Goal: Information Seeking & Learning: Understand process/instructions

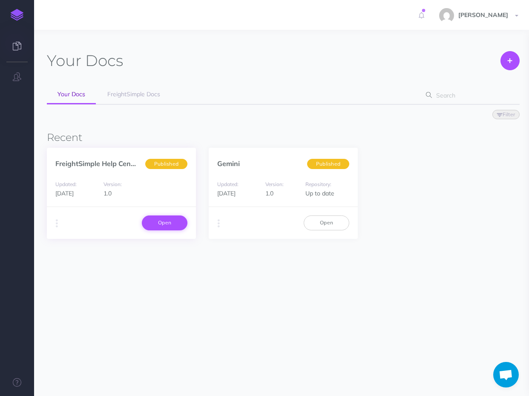
click at [169, 222] on link "Open" at bounding box center [165, 223] width 46 height 14
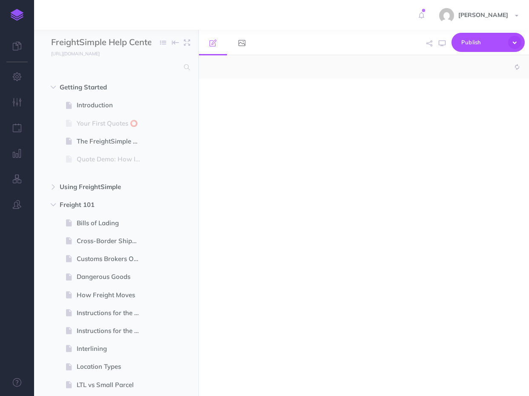
select select "null"
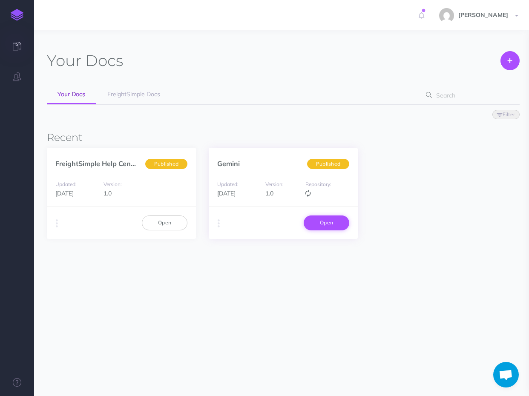
click at [315, 222] on link "Open" at bounding box center [327, 223] width 46 height 14
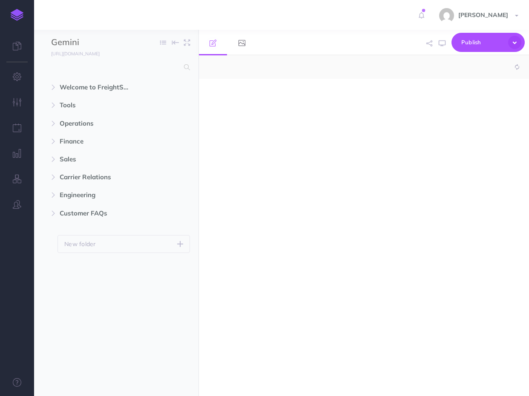
select select "null"
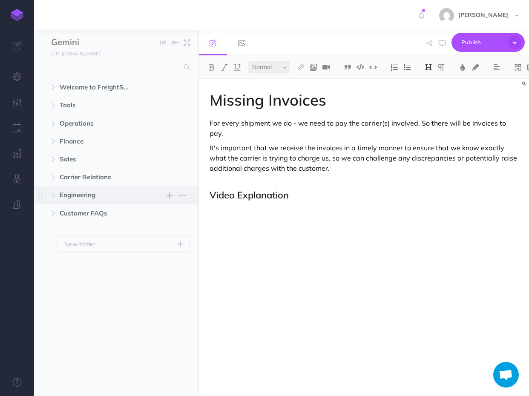
click at [81, 198] on span "Engineering" at bounding box center [98, 195] width 77 height 10
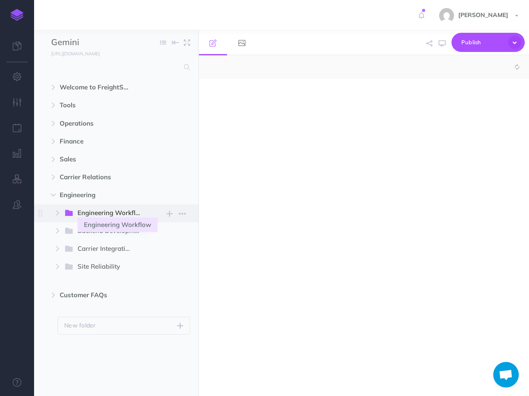
select select "null"
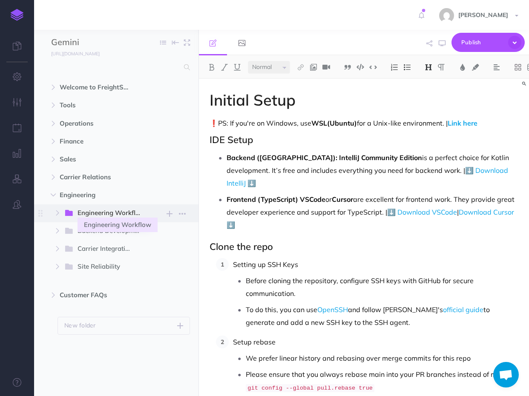
click at [94, 214] on span "Engineering Workflow" at bounding box center [113, 213] width 70 height 11
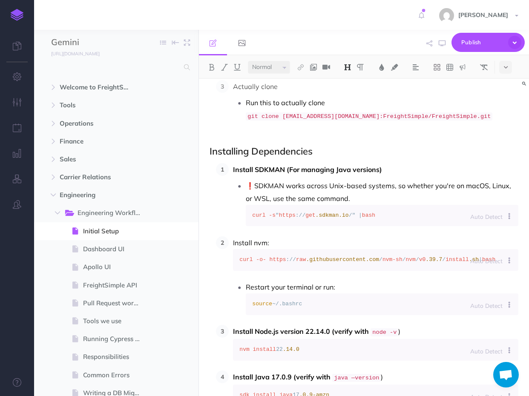
scroll to position [347, 0]
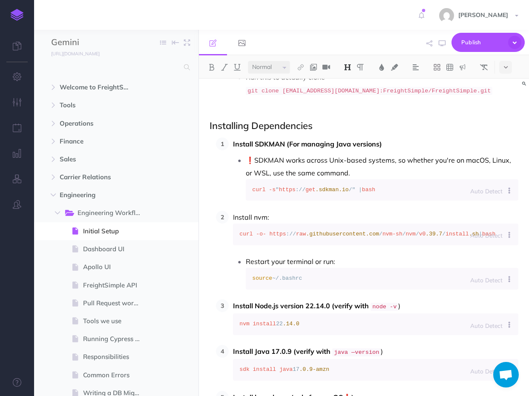
click at [339, 366] on code "sdk install java 17 .0 .9-amzn" at bounding box center [376, 370] width 273 height 9
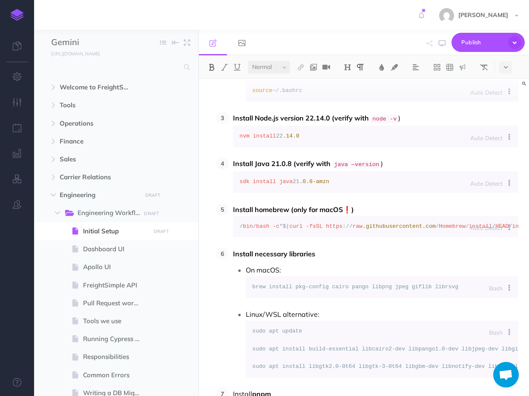
scroll to position [554, 0]
